Goal: Contribute content

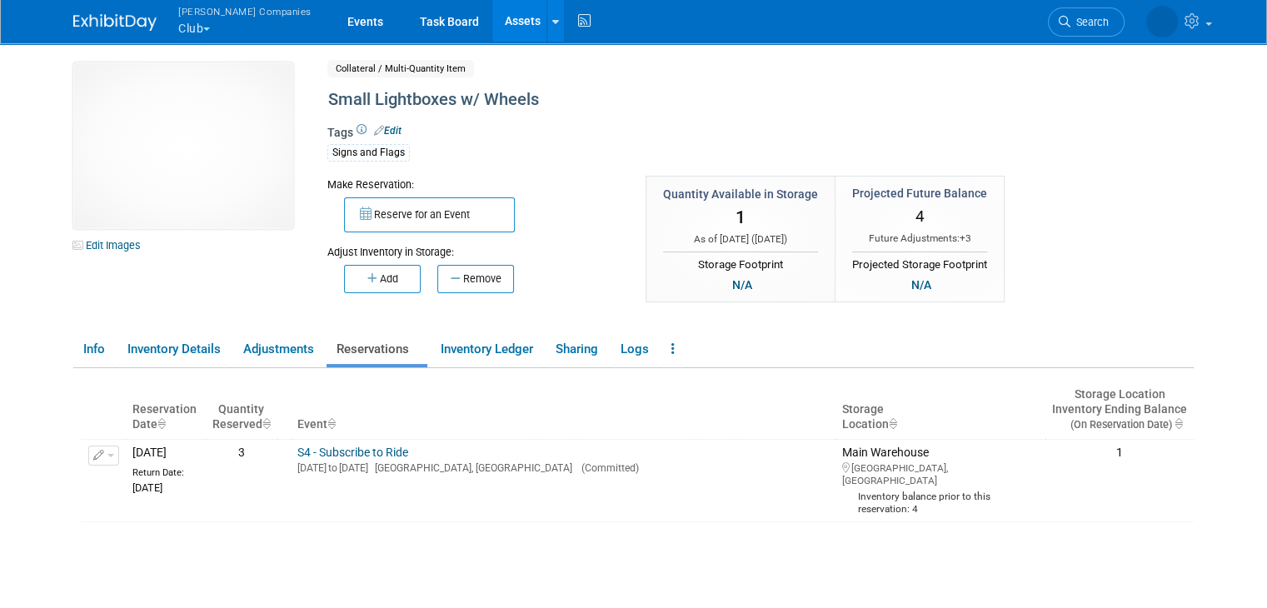
click at [492, 18] on link "Assets" at bounding box center [522, 21] width 61 height 42
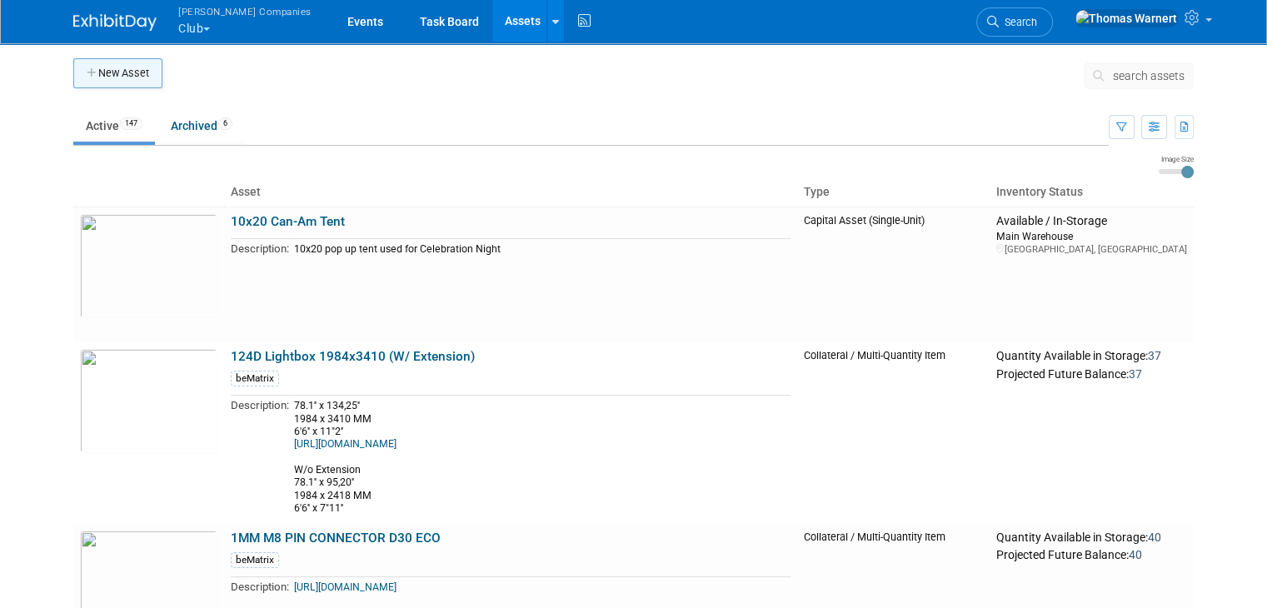
click at [106, 73] on button "New Asset" at bounding box center [117, 73] width 89 height 30
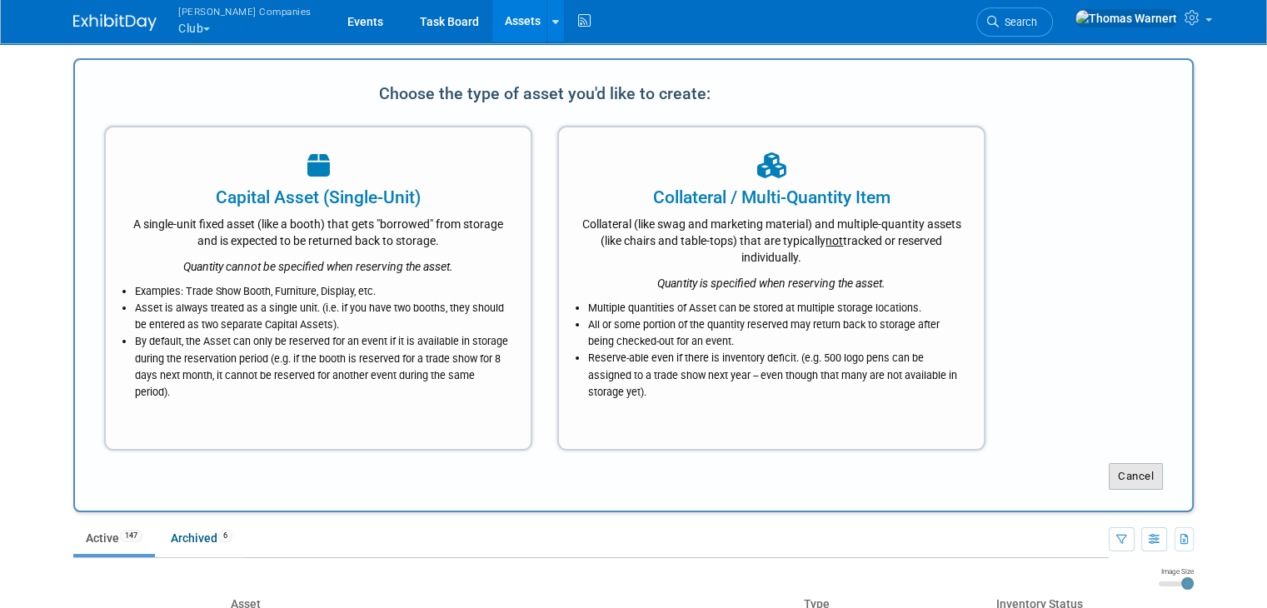
click at [1139, 469] on button "Cancel" at bounding box center [1136, 476] width 54 height 27
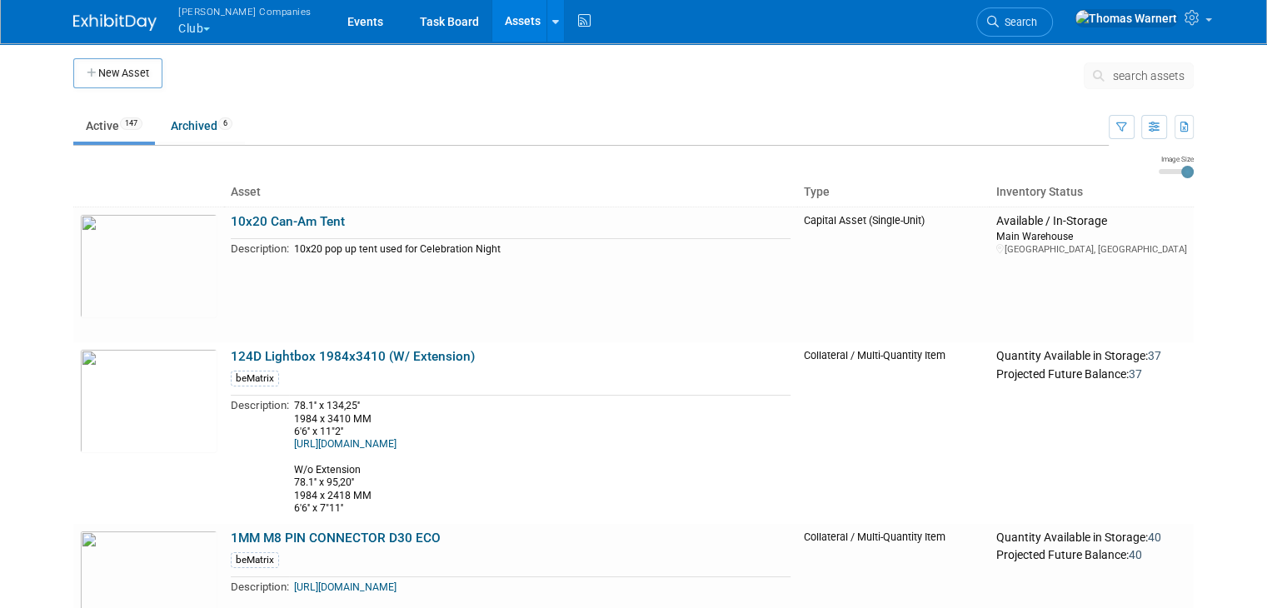
click at [182, 27] on button "Warnert Companies Club" at bounding box center [255, 21] width 156 height 43
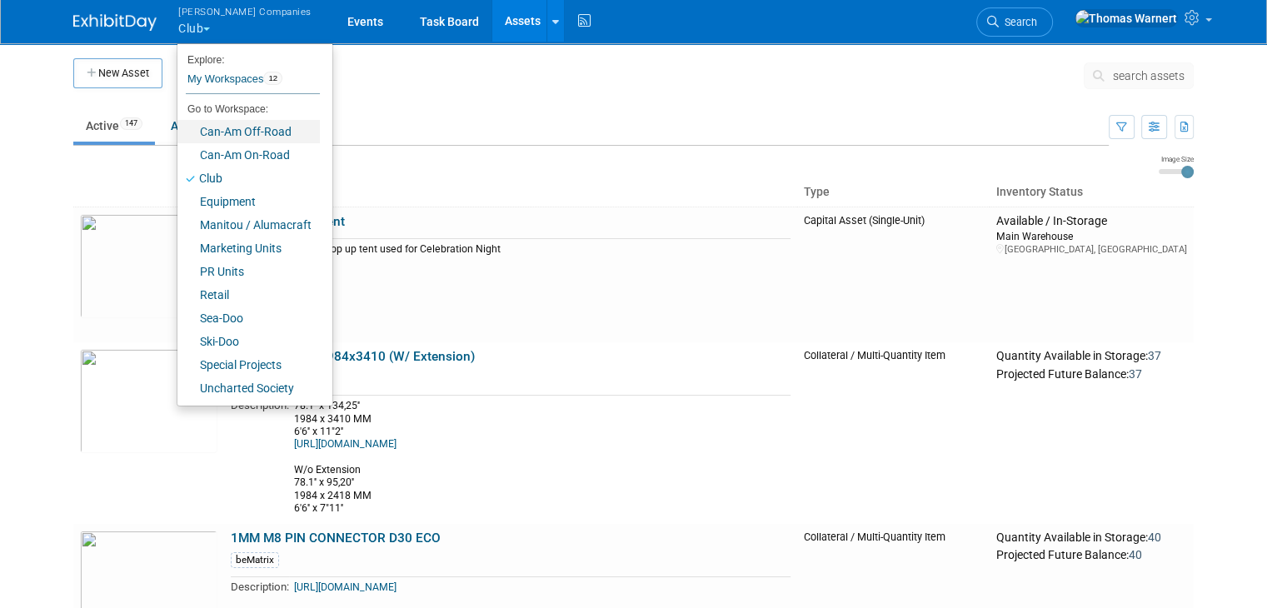
click at [237, 128] on link "Can-Am Off-Road" at bounding box center [248, 131] width 142 height 23
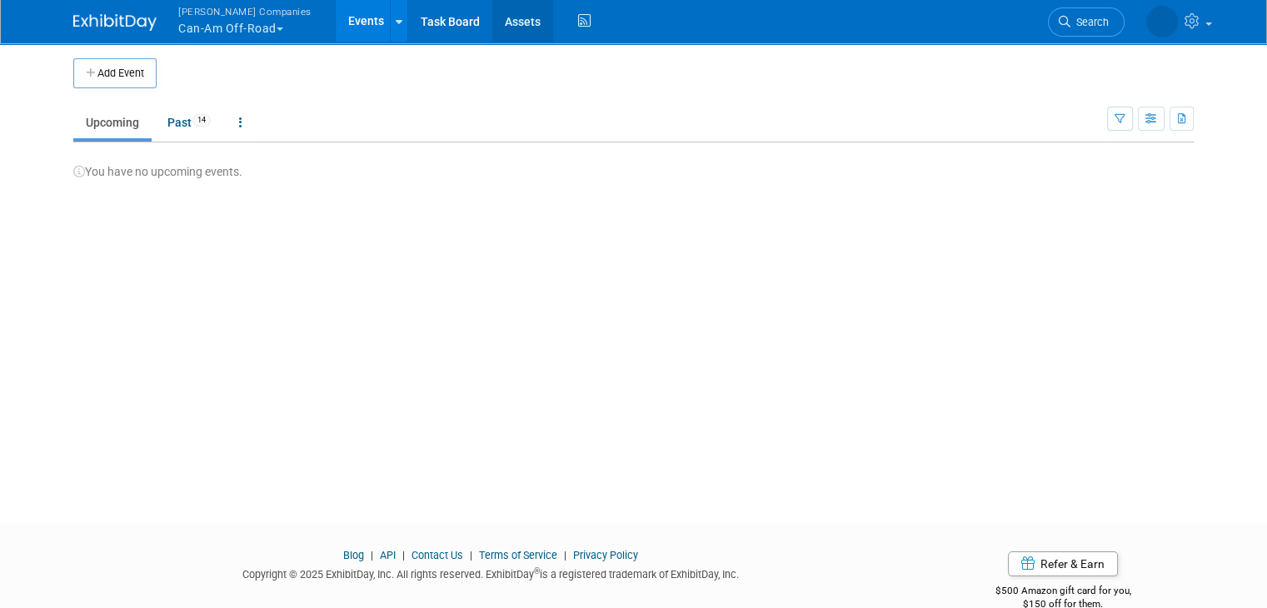
click at [492, 22] on link "Assets" at bounding box center [522, 21] width 61 height 42
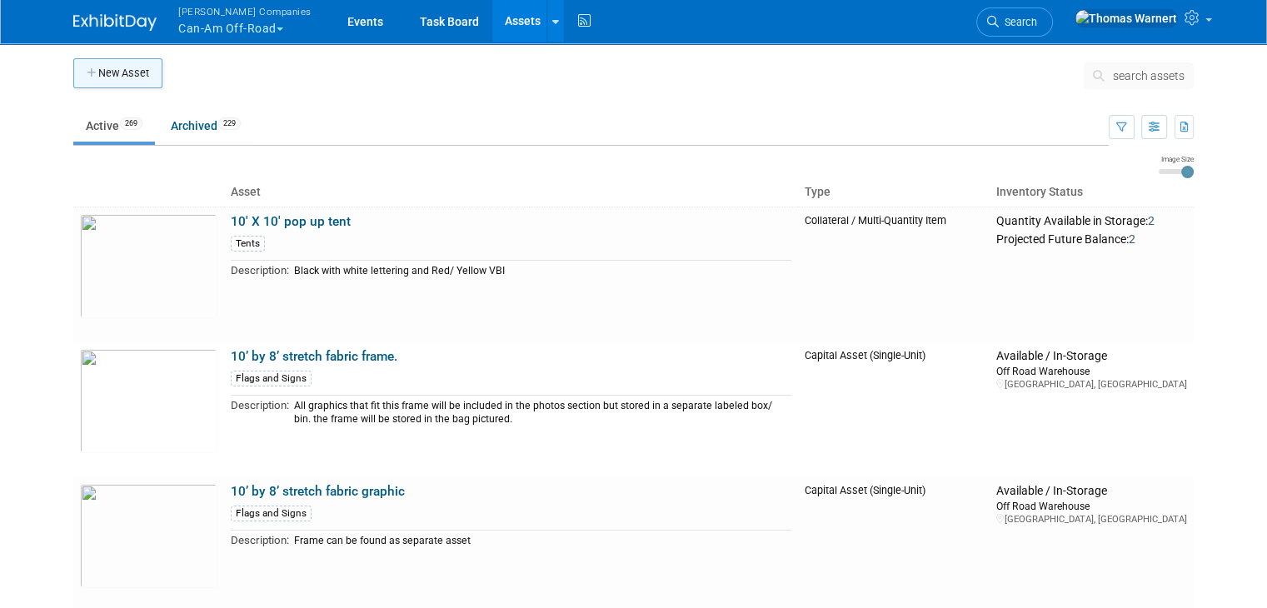
click at [127, 74] on button "New Asset" at bounding box center [117, 73] width 89 height 30
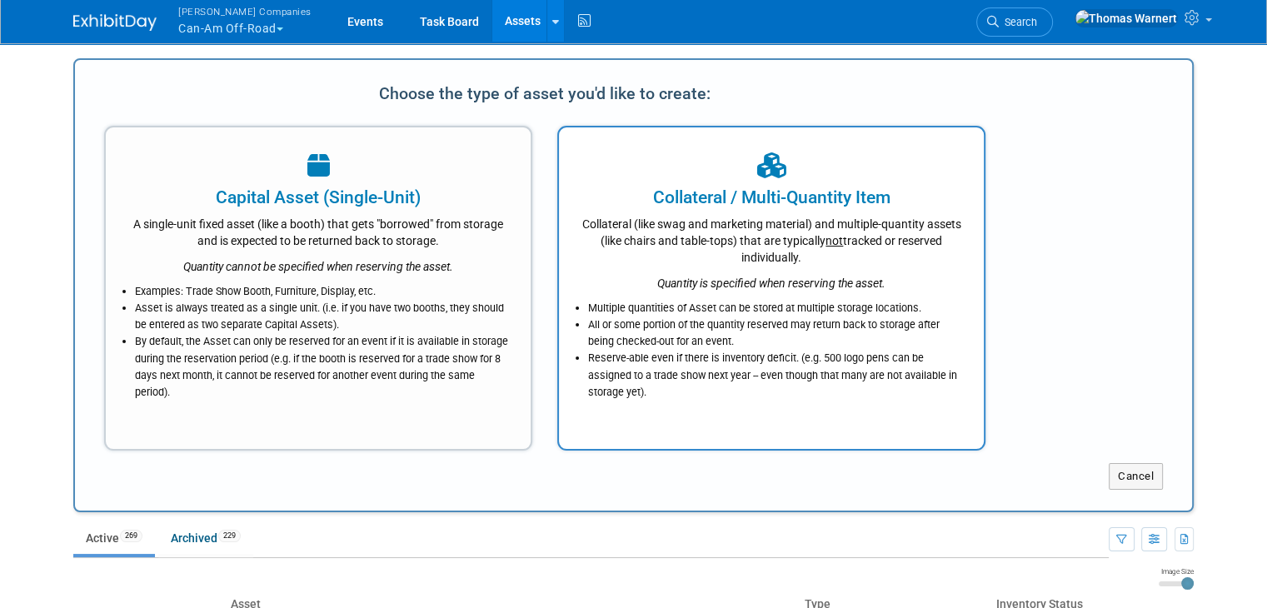
click at [885, 287] on icon "Quantity is specified when reserving the asset." at bounding box center [771, 283] width 228 height 13
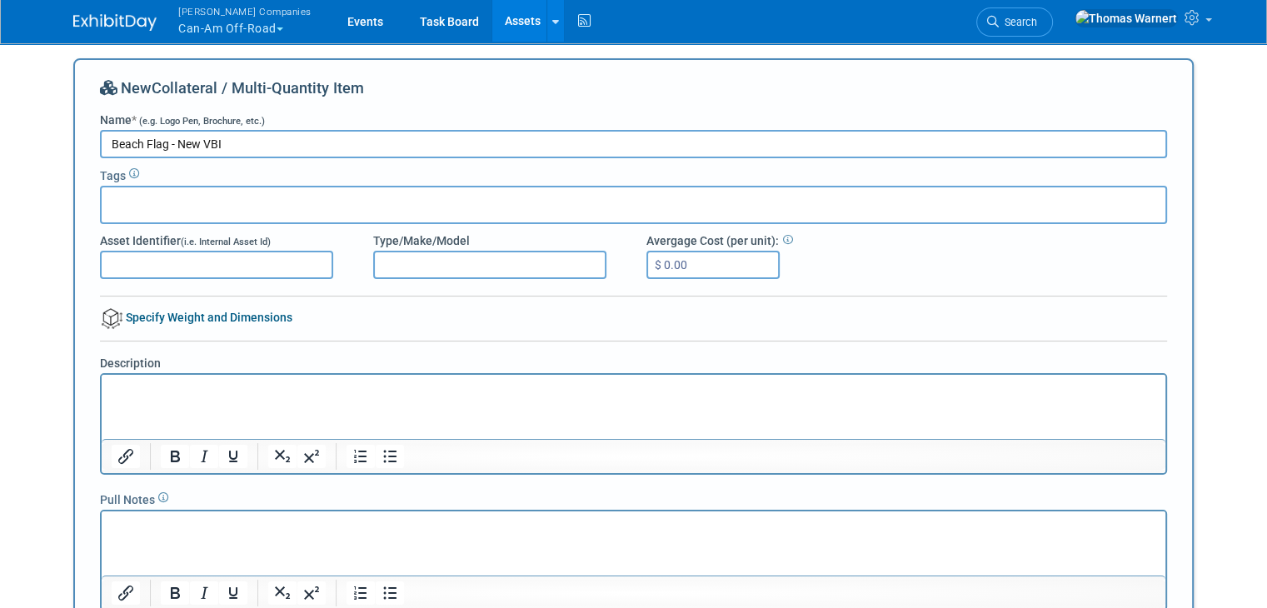
type input "Beach Flag - New VBI"
click at [160, 398] on html at bounding box center [634, 386] width 1064 height 23
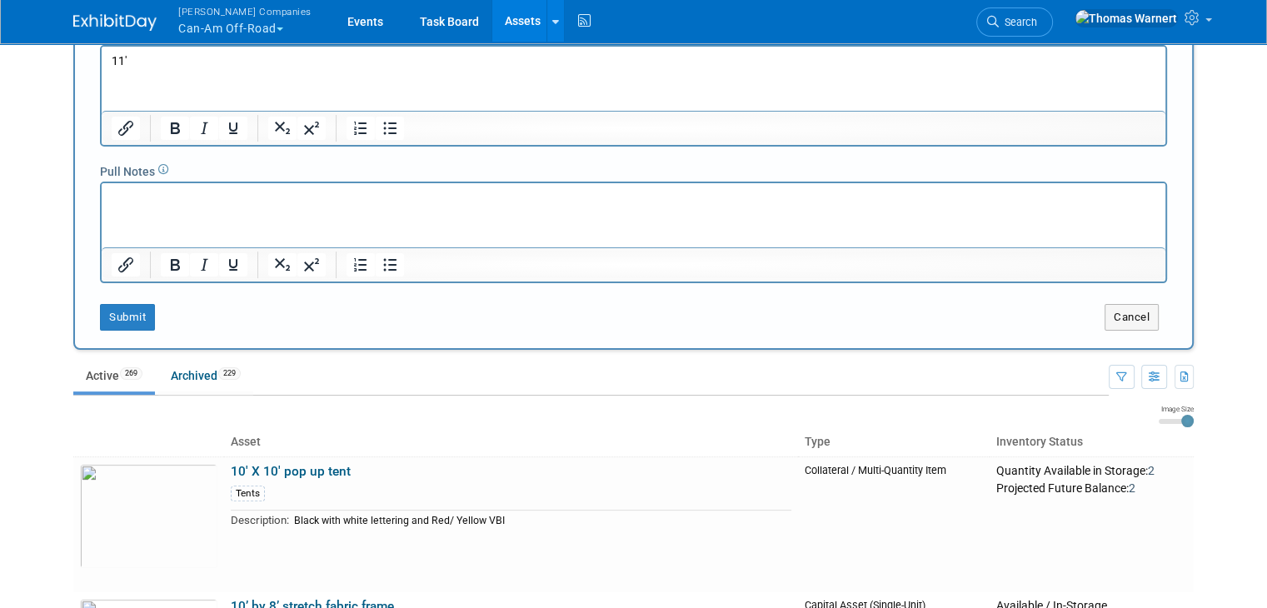
scroll to position [333, 0]
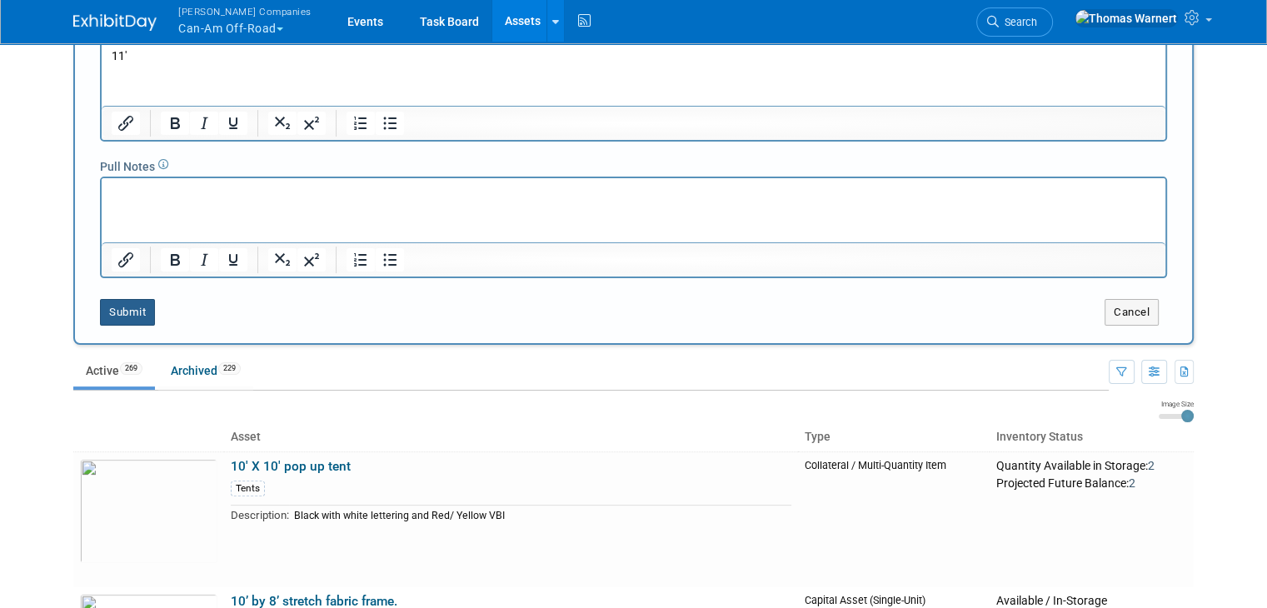
click at [131, 320] on button "Submit" at bounding box center [127, 312] width 55 height 27
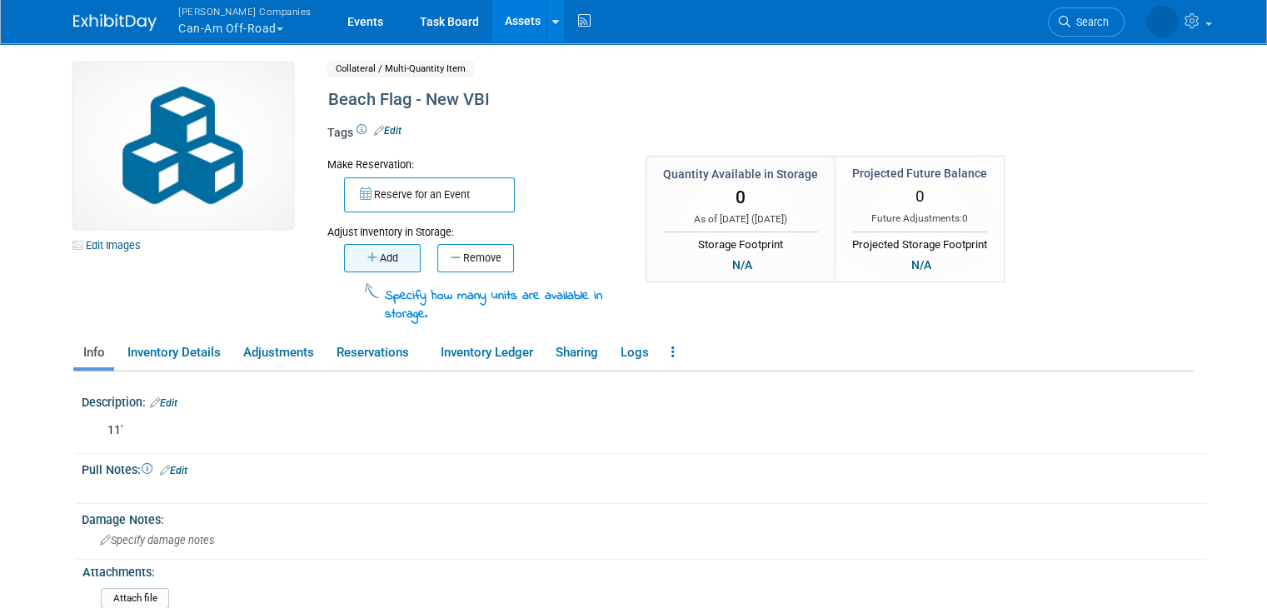
click at [394, 259] on button "Add" at bounding box center [382, 258] width 77 height 28
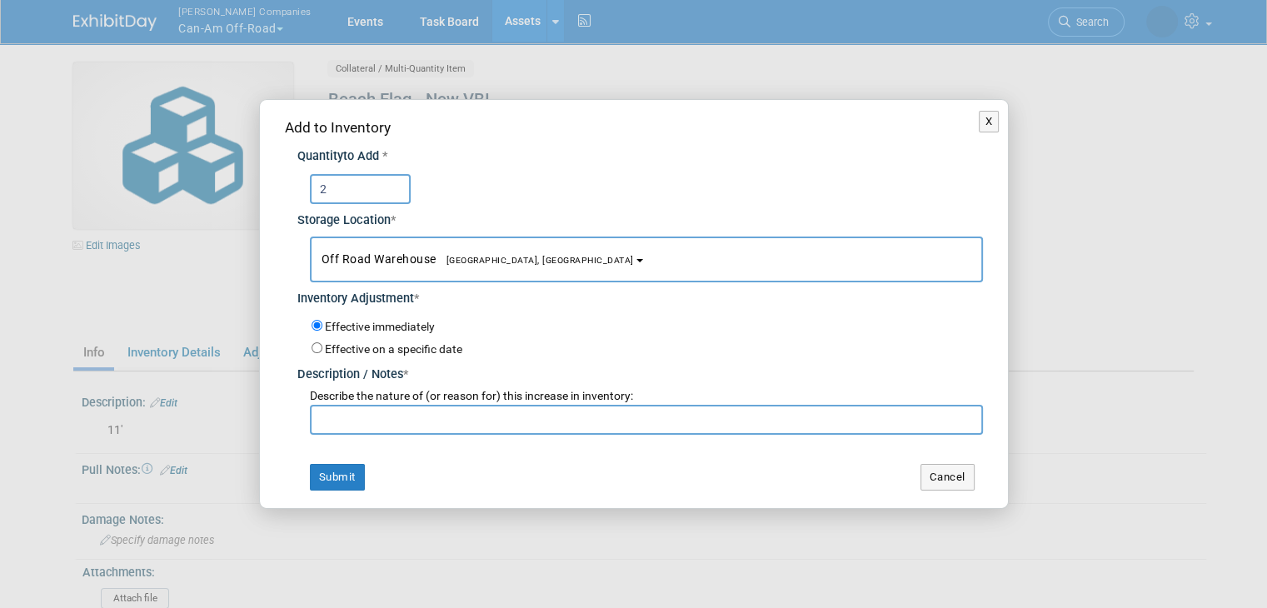
type input "2"
click at [336, 416] on input "text" at bounding box center [646, 420] width 673 height 30
type input "."
click at [329, 467] on button "Submit" at bounding box center [337, 477] width 55 height 27
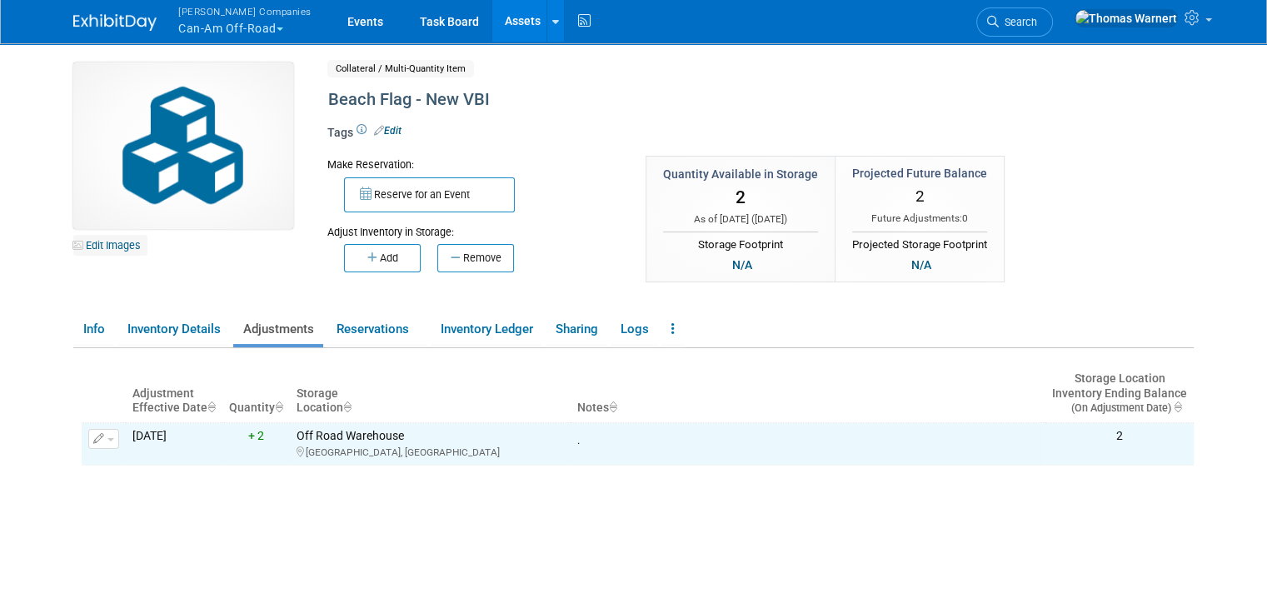
click at [108, 251] on link "Edit Images" at bounding box center [110, 245] width 74 height 21
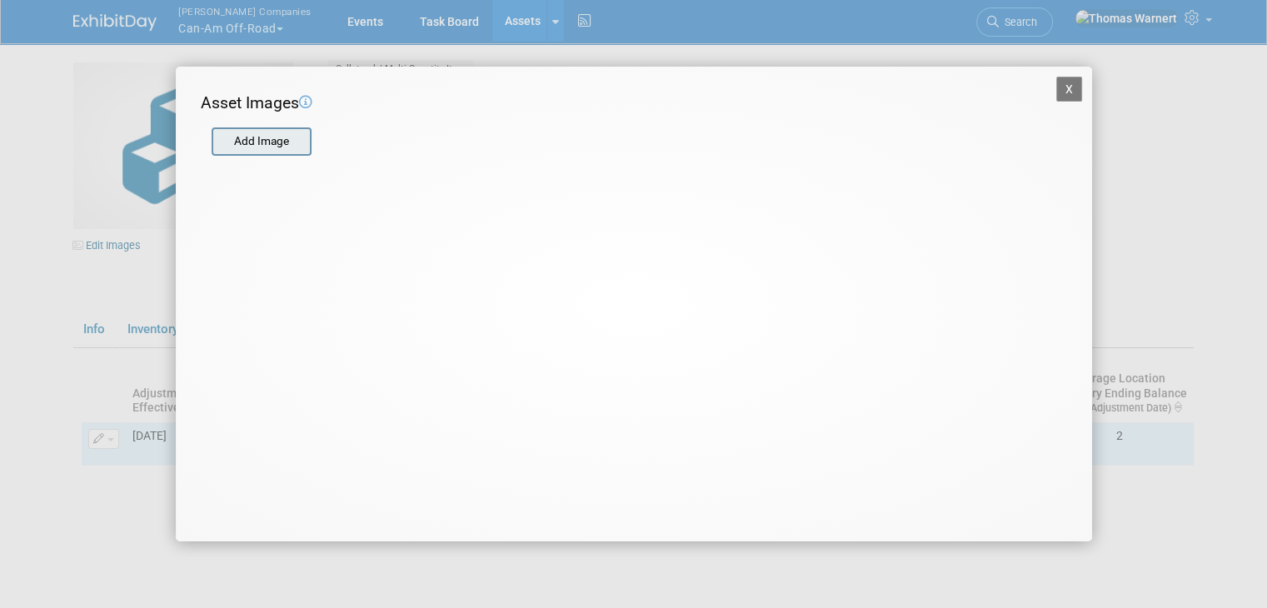
click at [272, 142] on input "file" at bounding box center [211, 141] width 198 height 25
click at [290, 139] on input "file" at bounding box center [211, 141] width 198 height 25
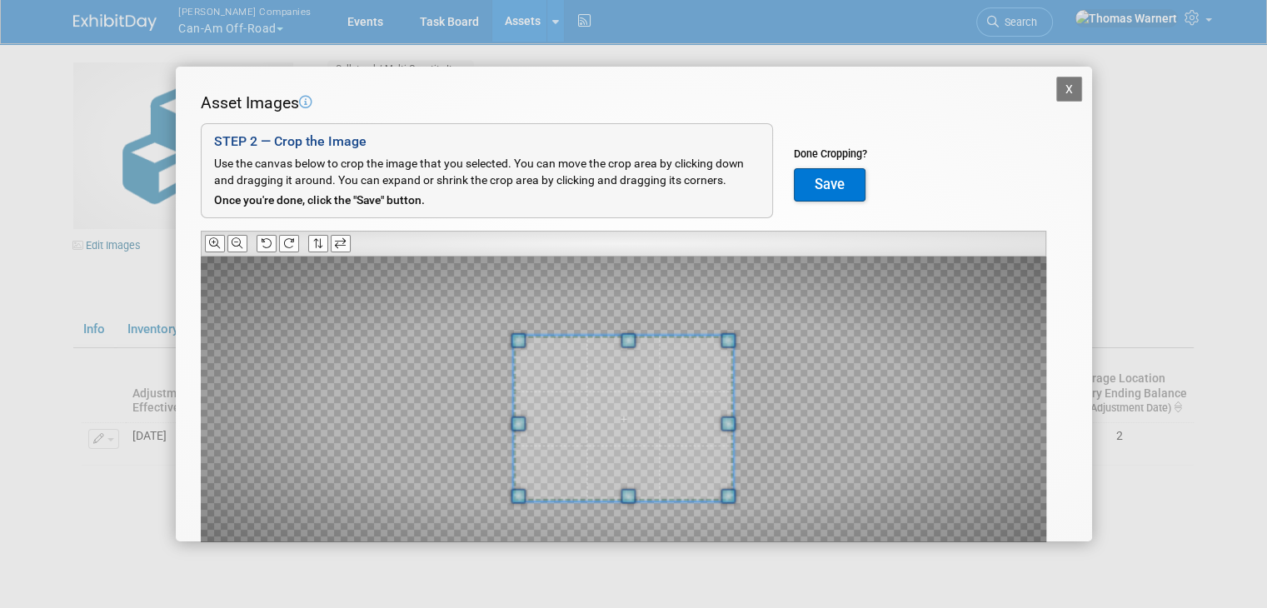
click at [630, 502] on span at bounding box center [627, 496] width 15 height 15
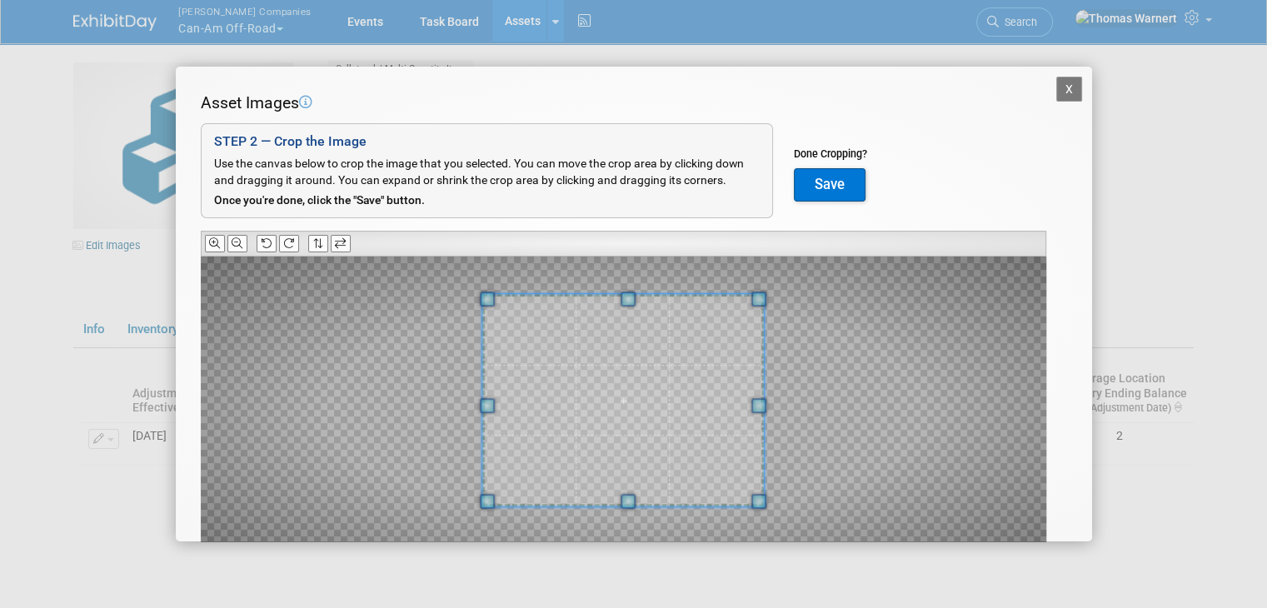
click at [633, 296] on span at bounding box center [627, 299] width 15 height 15
click at [831, 189] on button "Save" at bounding box center [830, 184] width 72 height 33
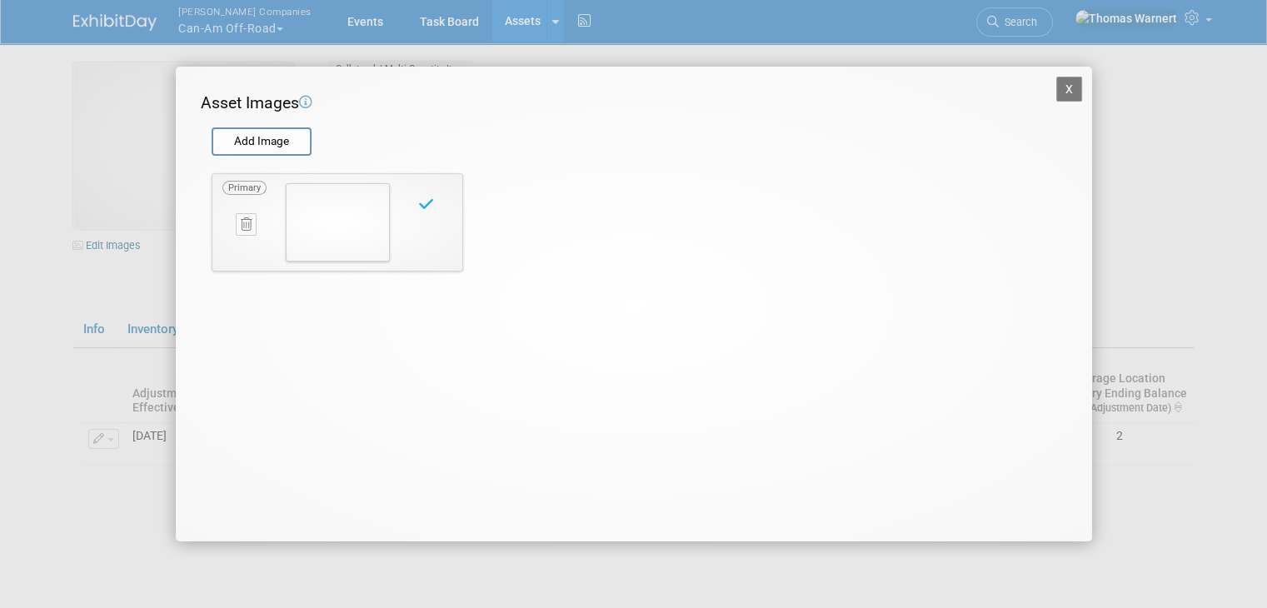
click at [1068, 83] on button "X" at bounding box center [1069, 89] width 27 height 25
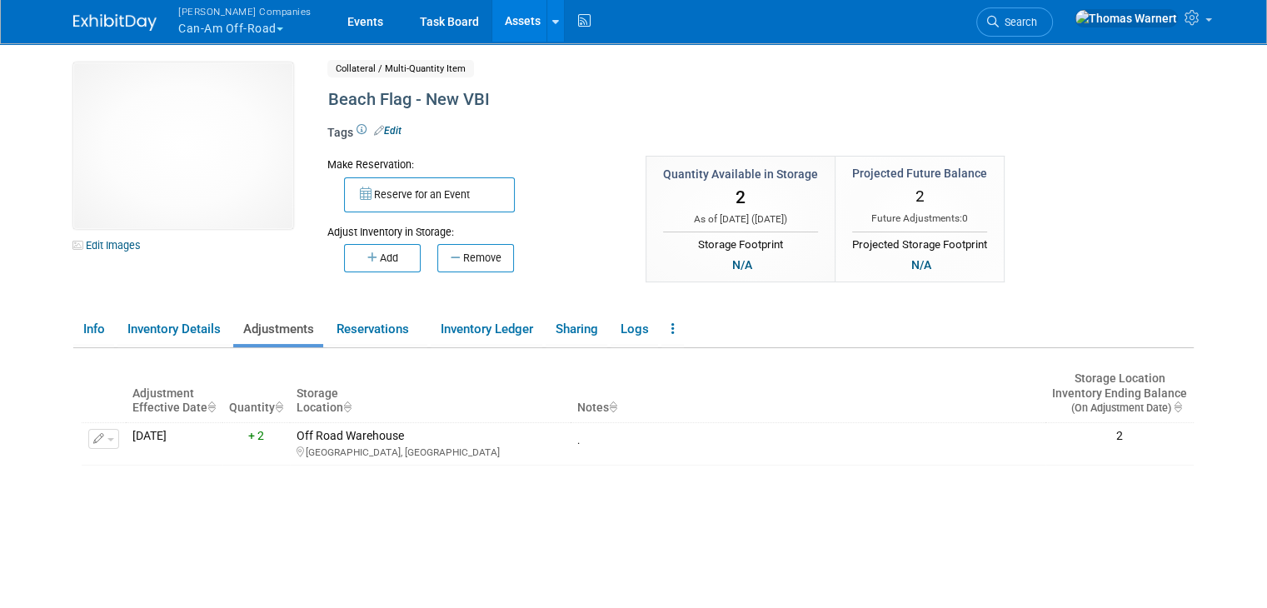
click at [492, 22] on link "Assets" at bounding box center [522, 21] width 61 height 42
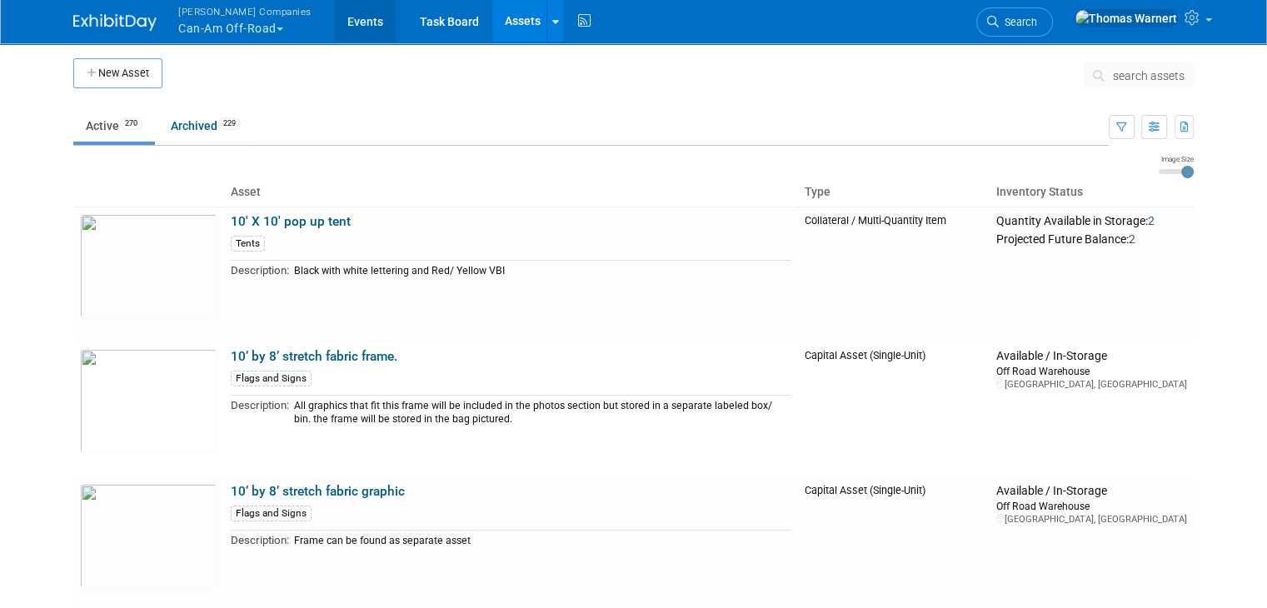
click at [336, 21] on link "Events" at bounding box center [365, 21] width 61 height 42
